Goal: Information Seeking & Learning: Learn about a topic

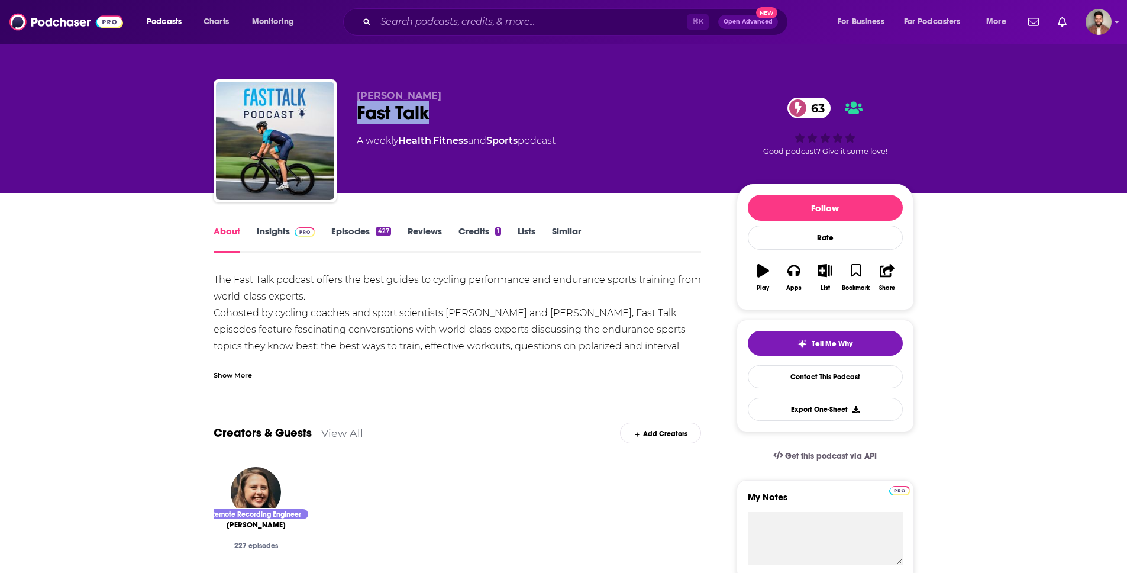
drag, startPoint x: 355, startPoint y: 112, endPoint x: 459, endPoint y: 117, distance: 104.3
click at [459, 117] on div "Trevor Connor Fast Talk 63 A weekly Health , Fitness and Sports podcast 63 Good…" at bounding box center [564, 143] width 700 height 128
copy h1 "Fast Talk"
click at [275, 237] on link "Insights" at bounding box center [286, 238] width 59 height 27
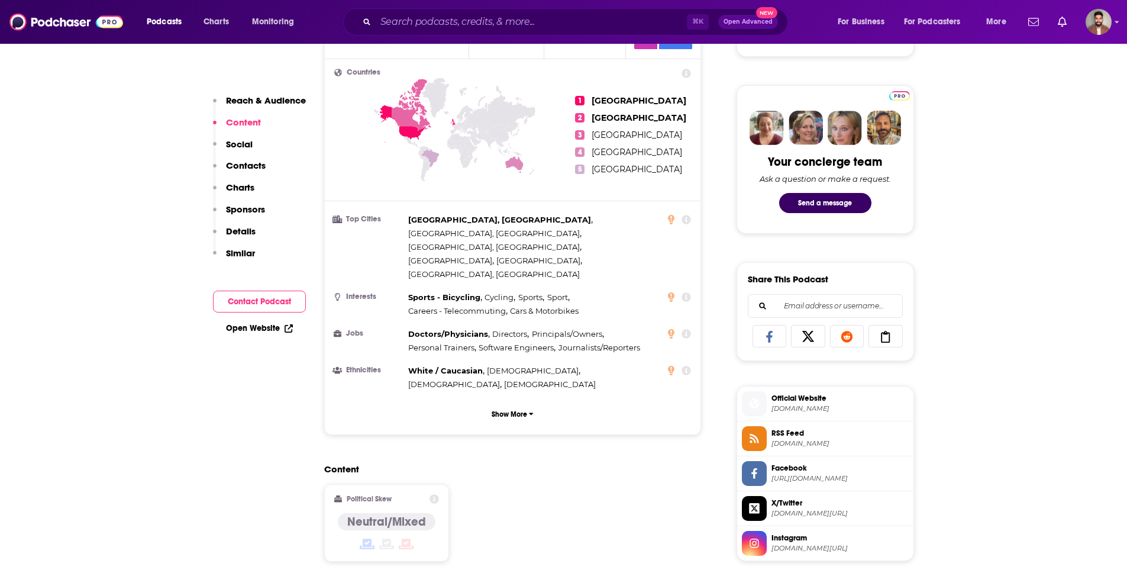
scroll to position [292, 0]
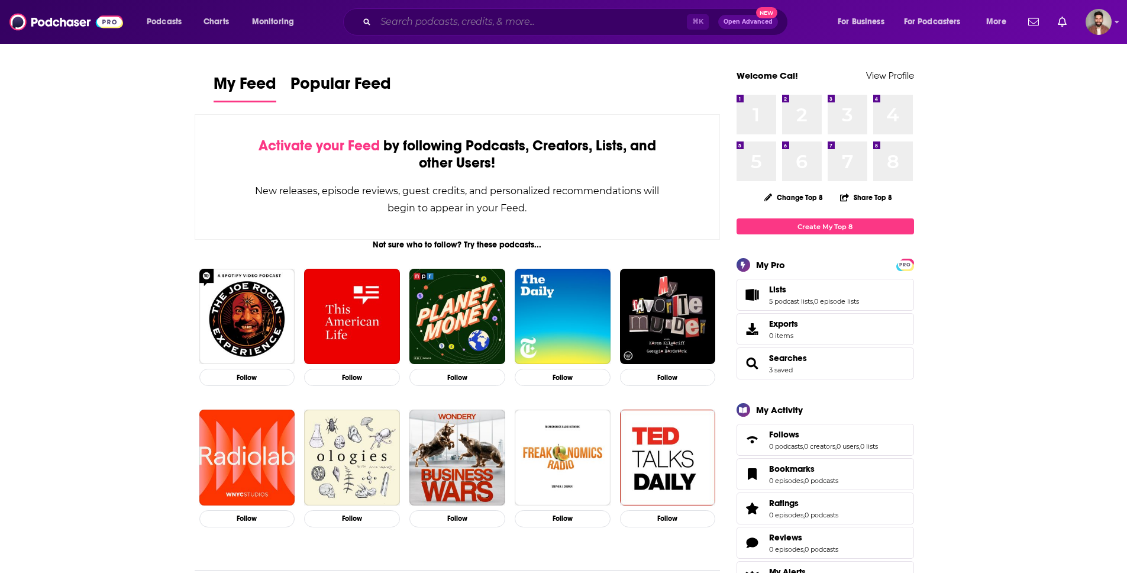
click at [455, 16] on input "Search podcasts, credits, & more..." at bounding box center [531, 21] width 311 height 19
click at [1109, 27] on img "Logged in as calmonaghan" at bounding box center [1099, 22] width 26 height 26
click at [1031, 67] on span "Profile" at bounding box center [1022, 66] width 24 height 9
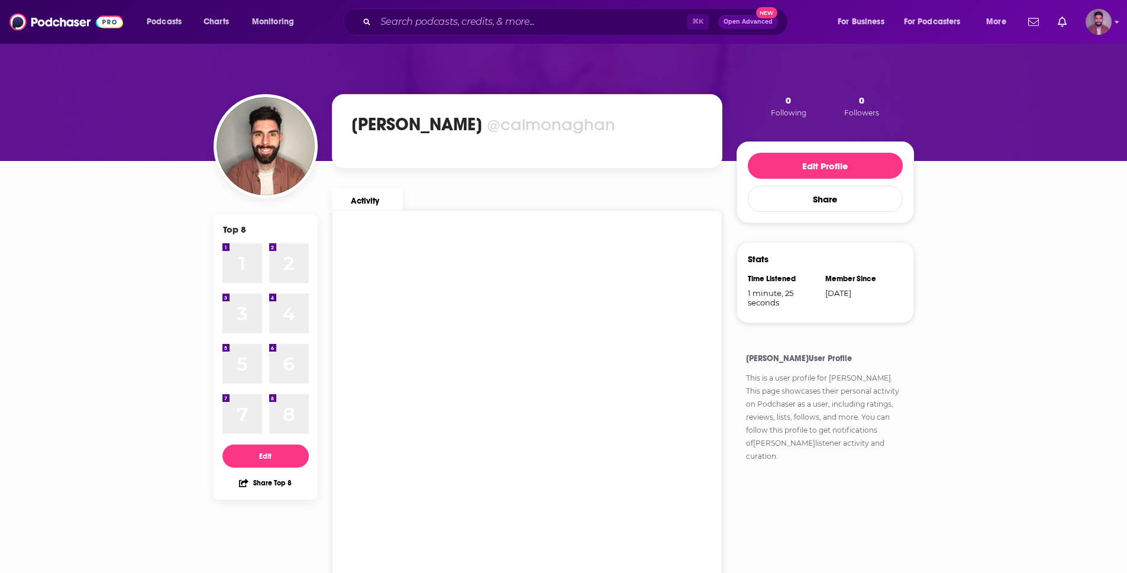
click at [1115, 22] on icon "Show profile menu" at bounding box center [1117, 21] width 5 height 7
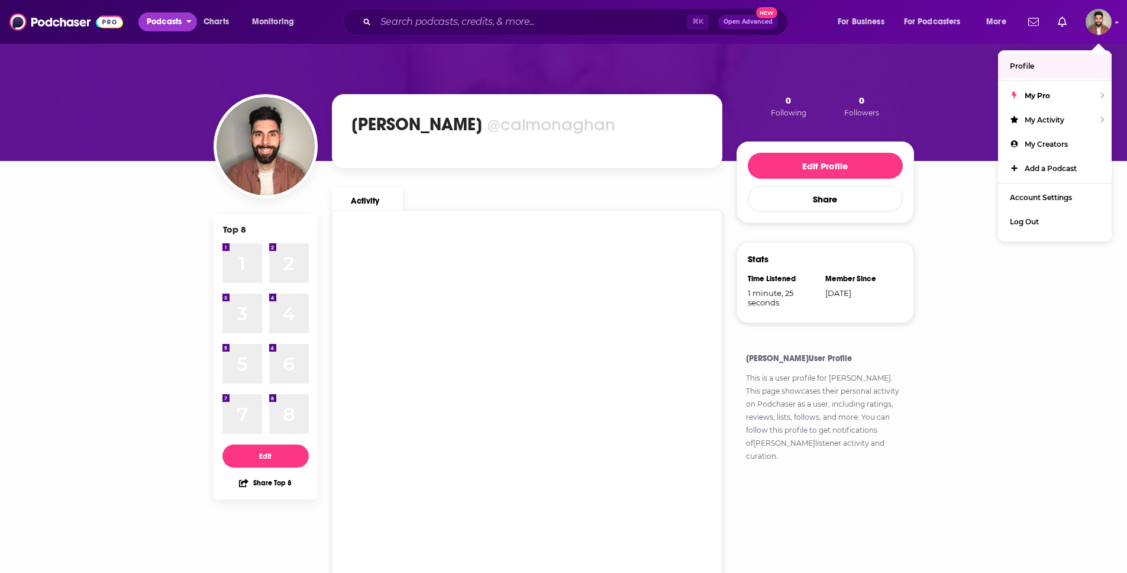
click at [156, 18] on span "Podcasts" at bounding box center [164, 22] width 35 height 17
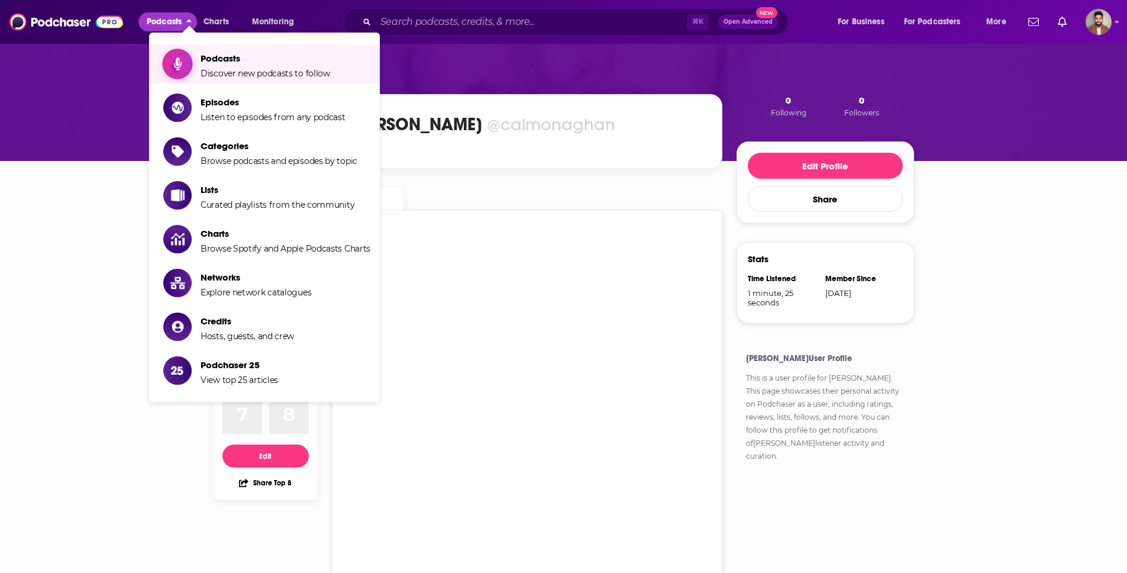
click at [204, 63] on span "Podcasts" at bounding box center [266, 58] width 130 height 11
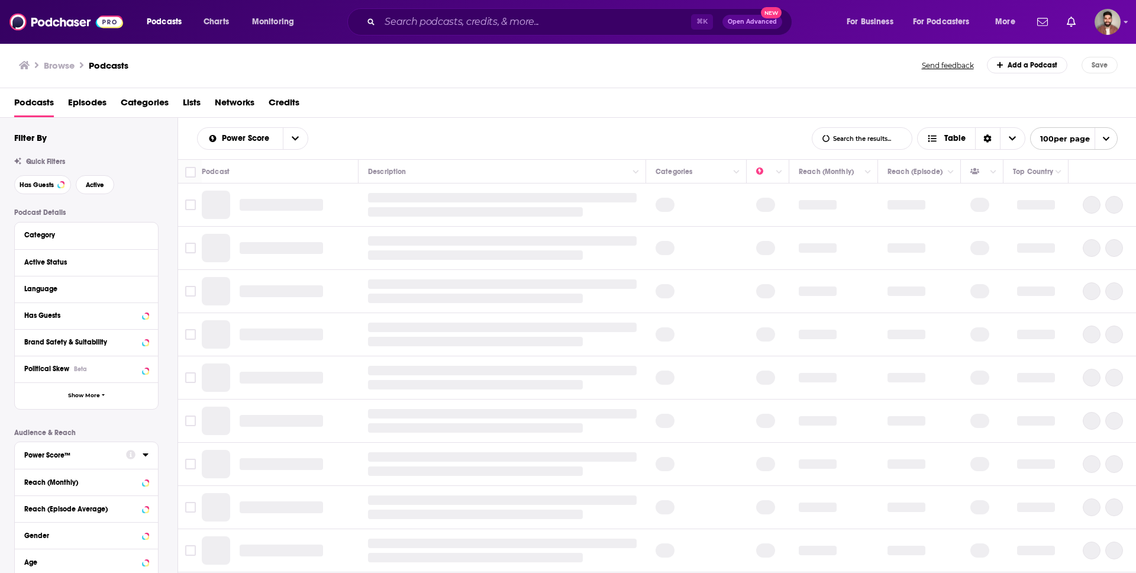
scroll to position [143, 0]
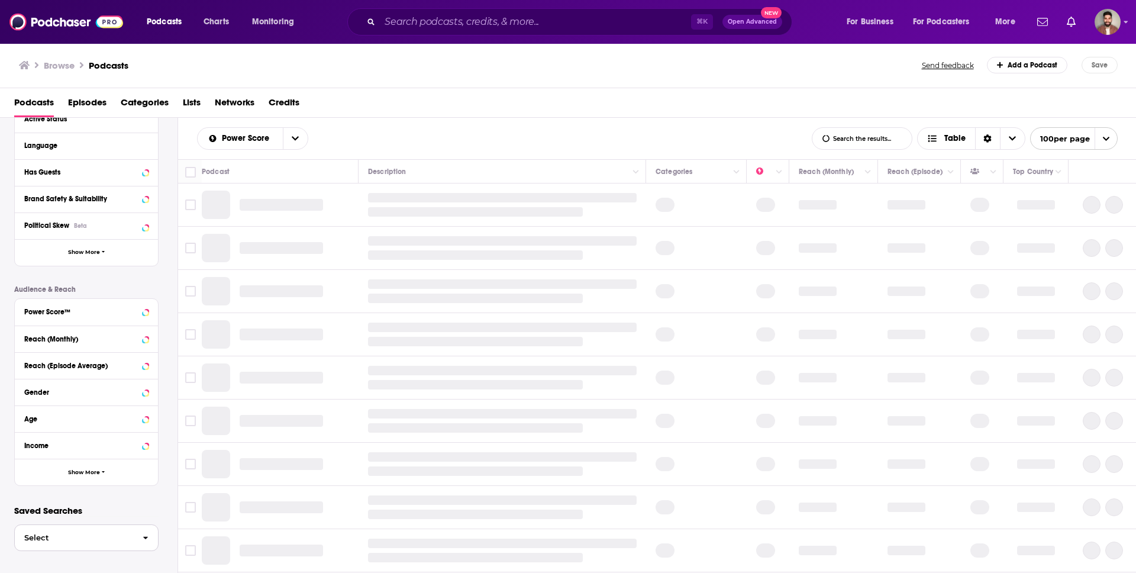
click at [102, 535] on span "Select" at bounding box center [74, 538] width 118 height 8
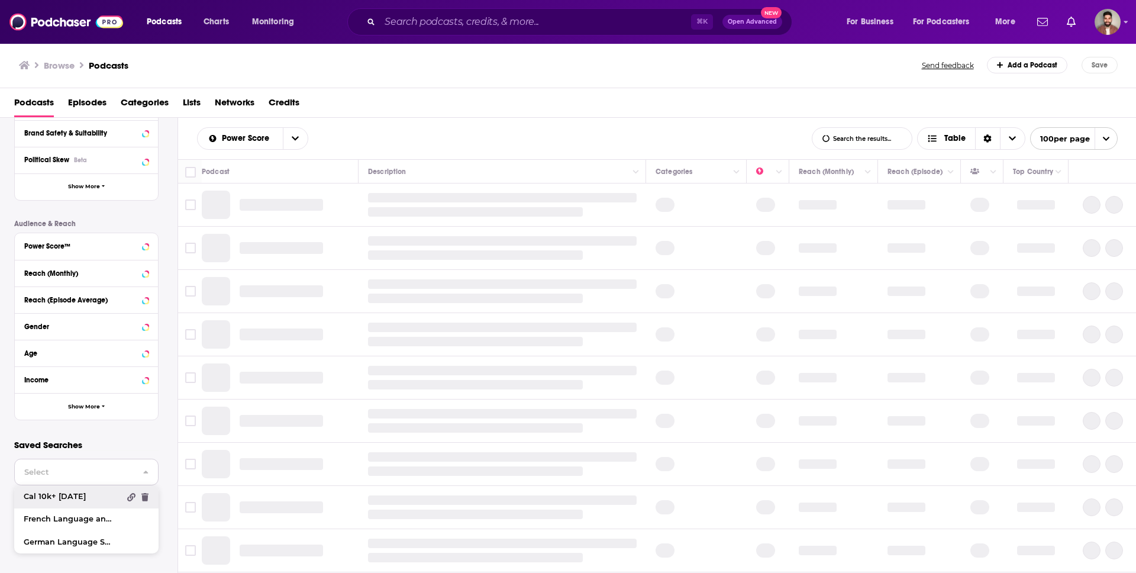
scroll to position [211, 0]
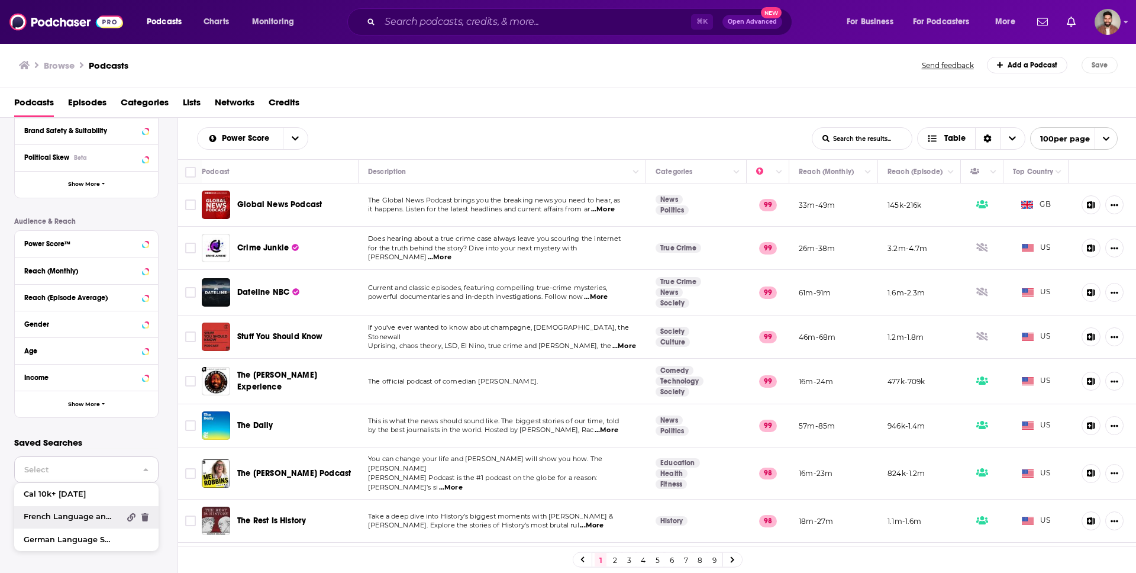
click at [51, 518] on span "French Language and Sport" at bounding box center [72, 517] width 96 height 8
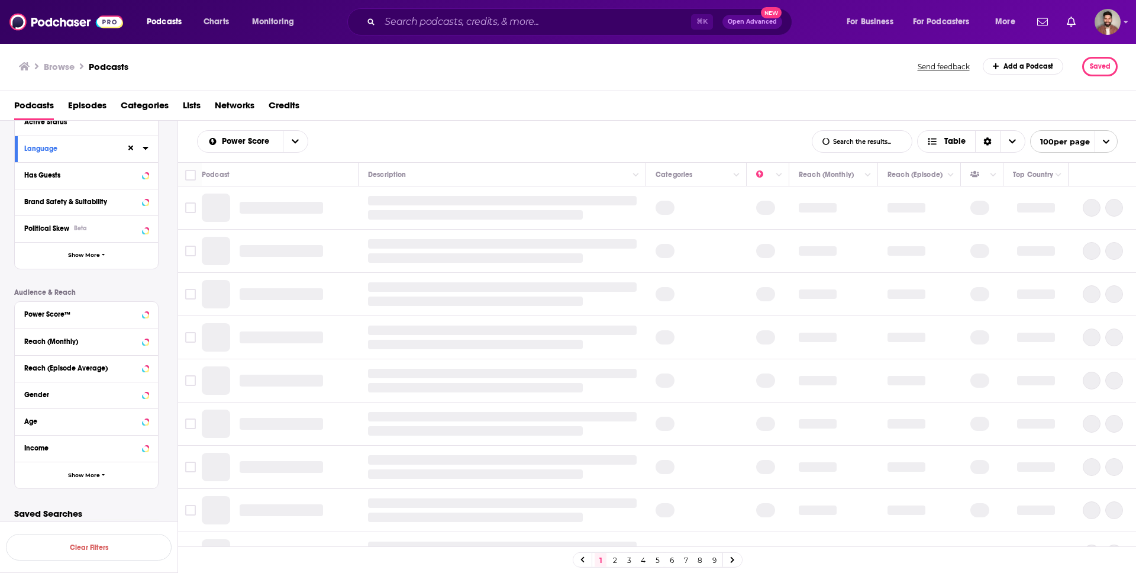
scroll to position [143, 0]
